Goal: Information Seeking & Learning: Check status

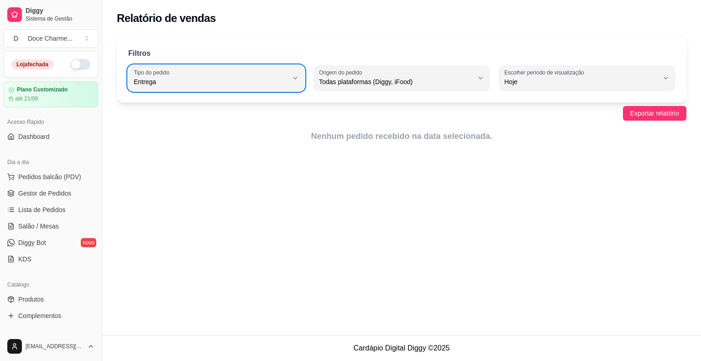
select select "DELIVERY"
select select "ALL"
select select "0"
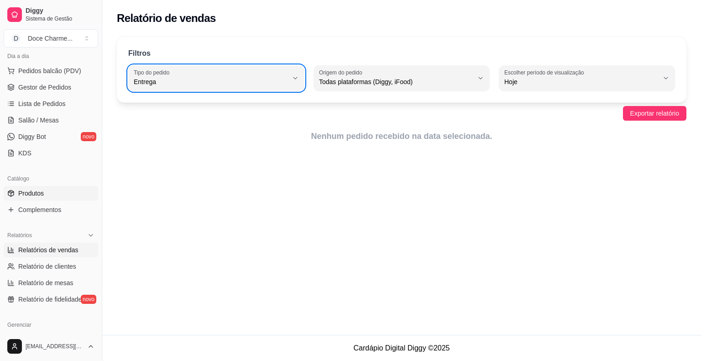
scroll to position [121, 0]
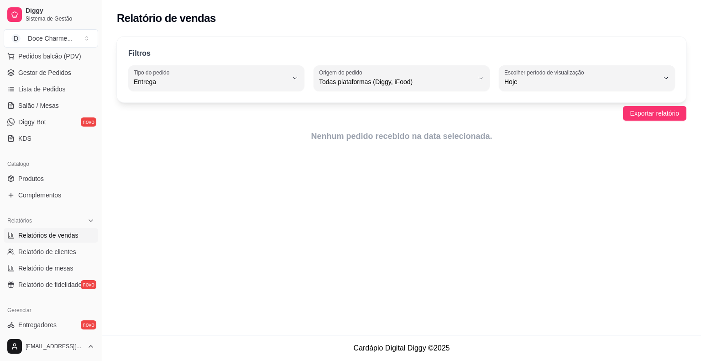
click at [74, 238] on span "Relatórios de vendas" at bounding box center [48, 235] width 60 height 9
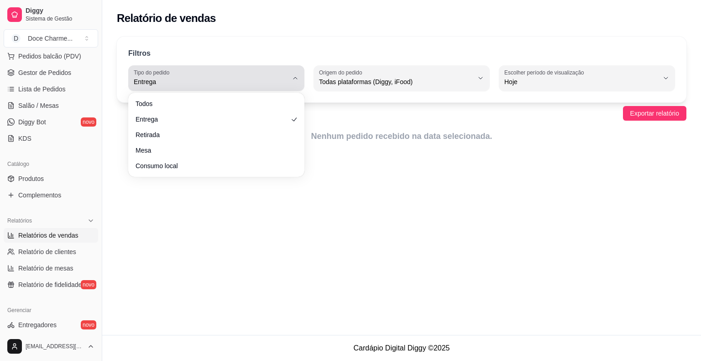
click at [289, 81] on button "Tipo do pedido Entrega" at bounding box center [216, 78] width 176 height 26
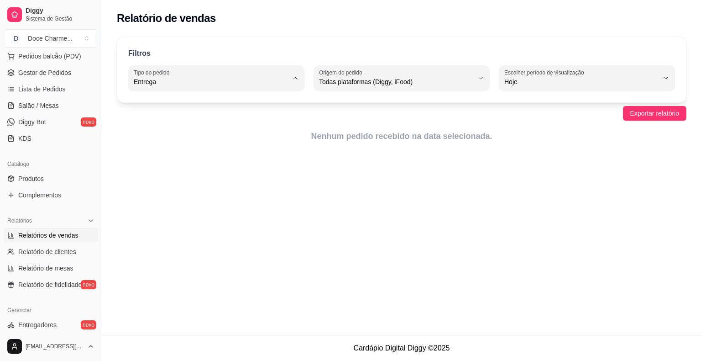
click at [236, 105] on span "Todos" at bounding box center [212, 103] width 147 height 9
type input "ALL"
select select "ALL"
